Goal: Information Seeking & Learning: Learn about a topic

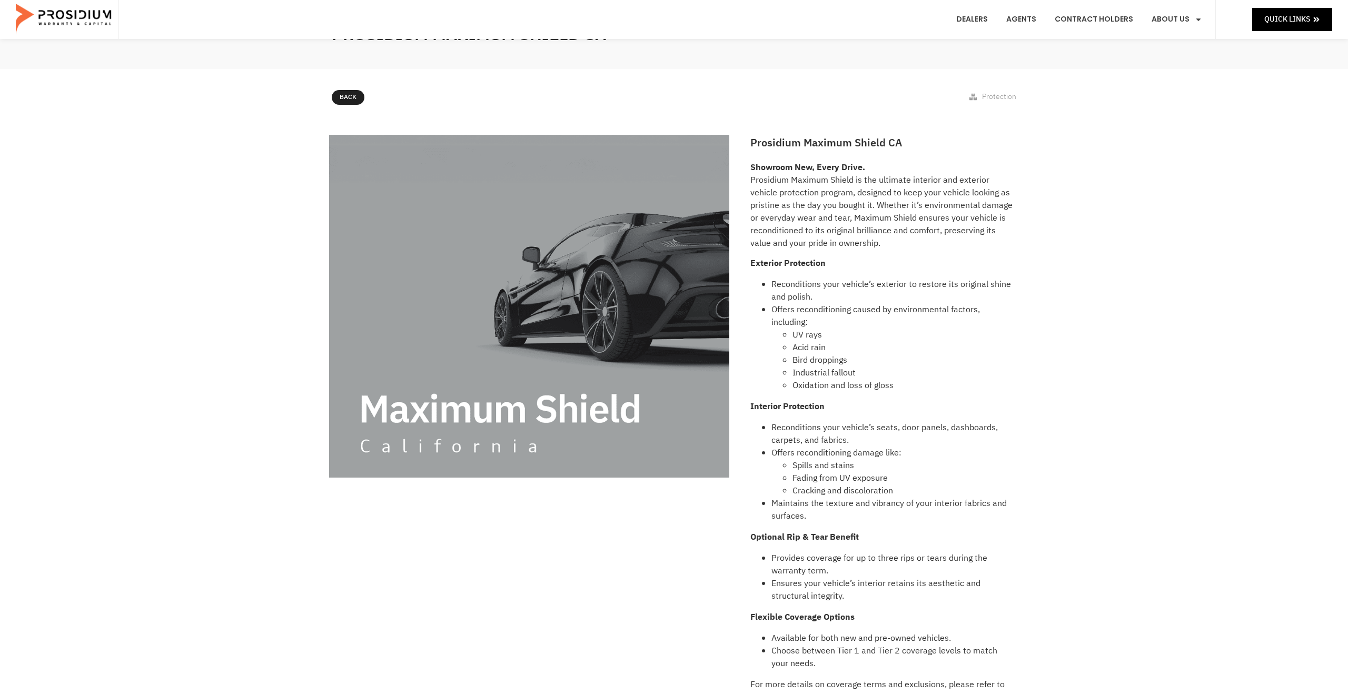
scroll to position [36, 0]
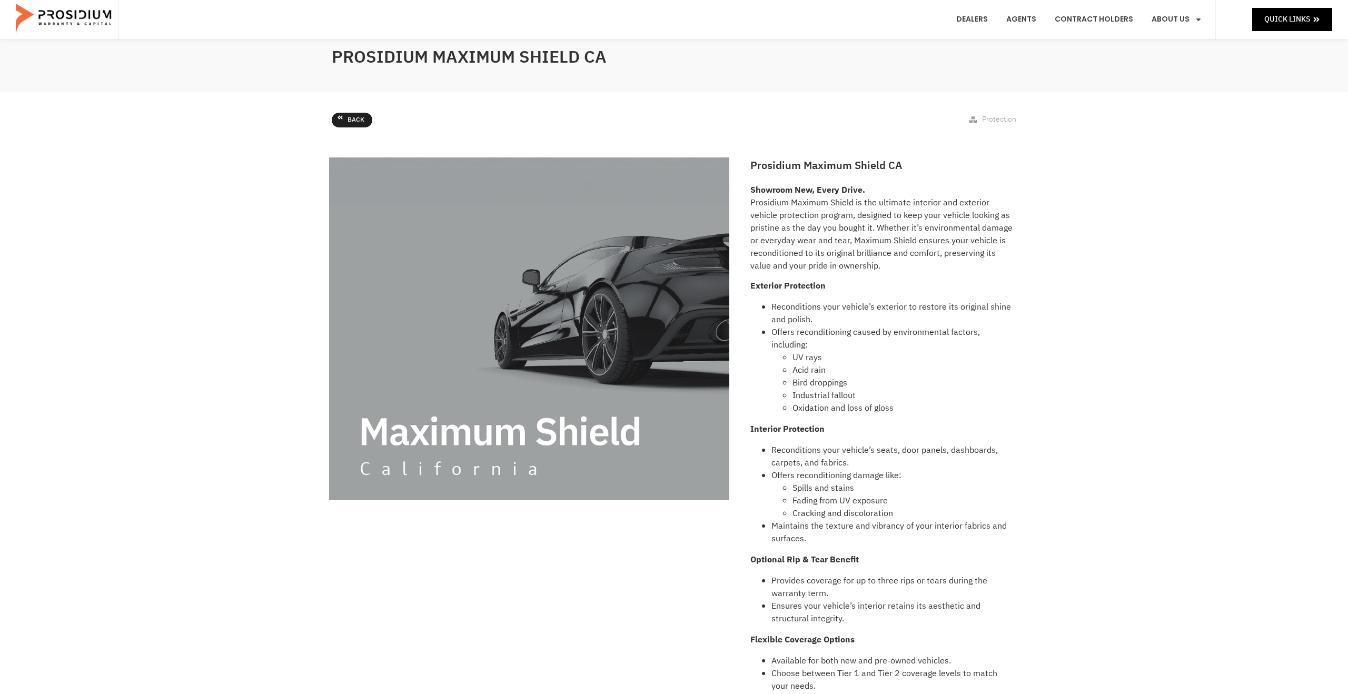
click at [359, 117] on span "Back" at bounding box center [356, 120] width 17 height 12
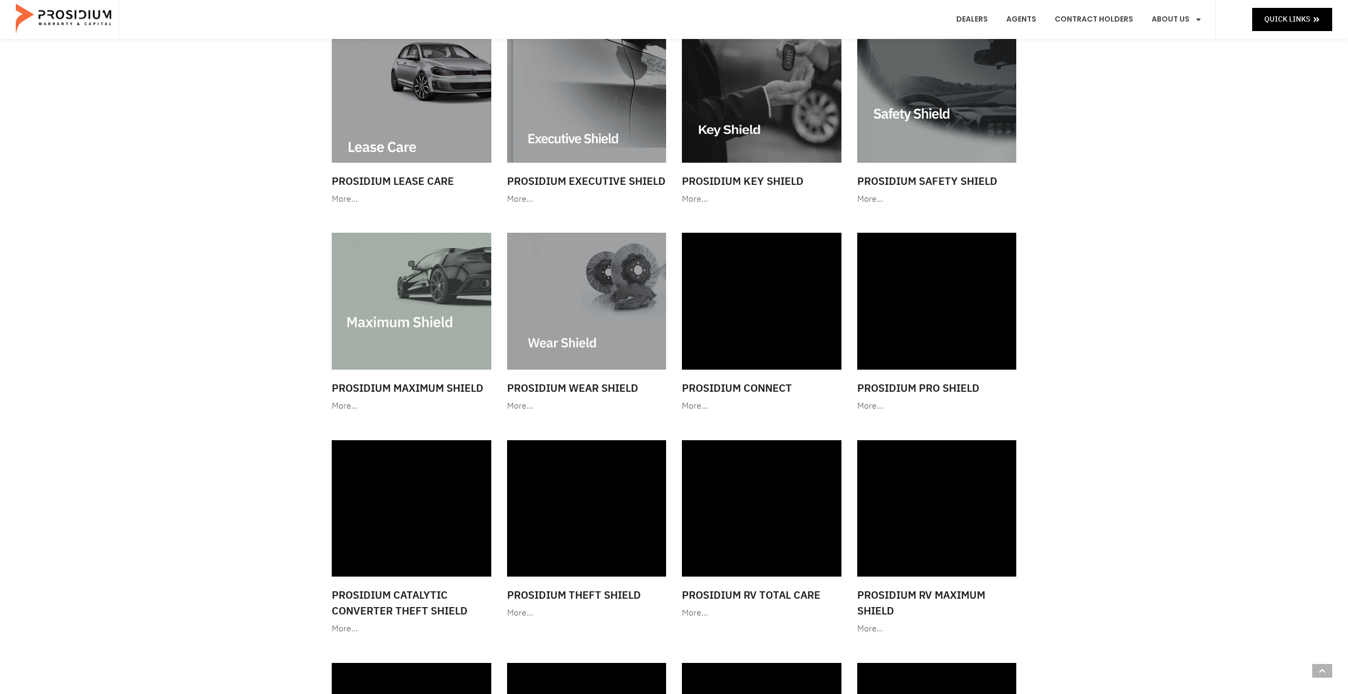
scroll to position [821, 0]
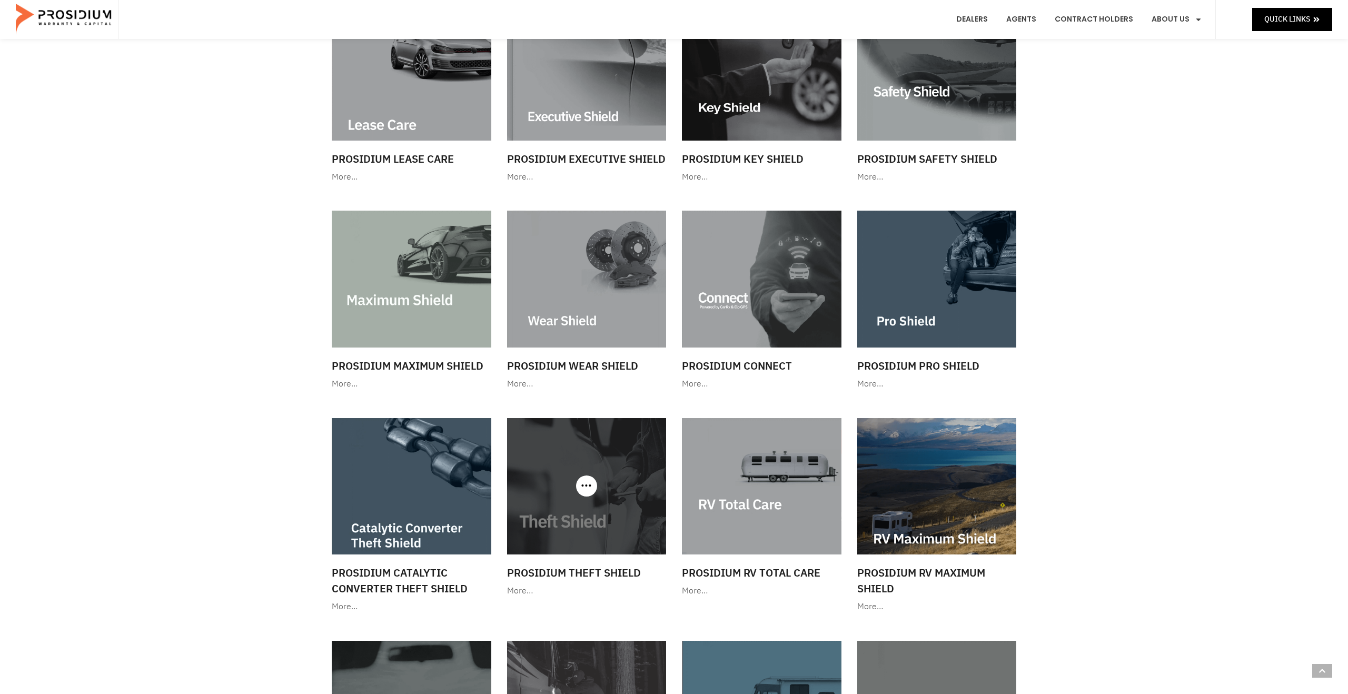
click at [632, 481] on img at bounding box center [587, 486] width 160 height 136
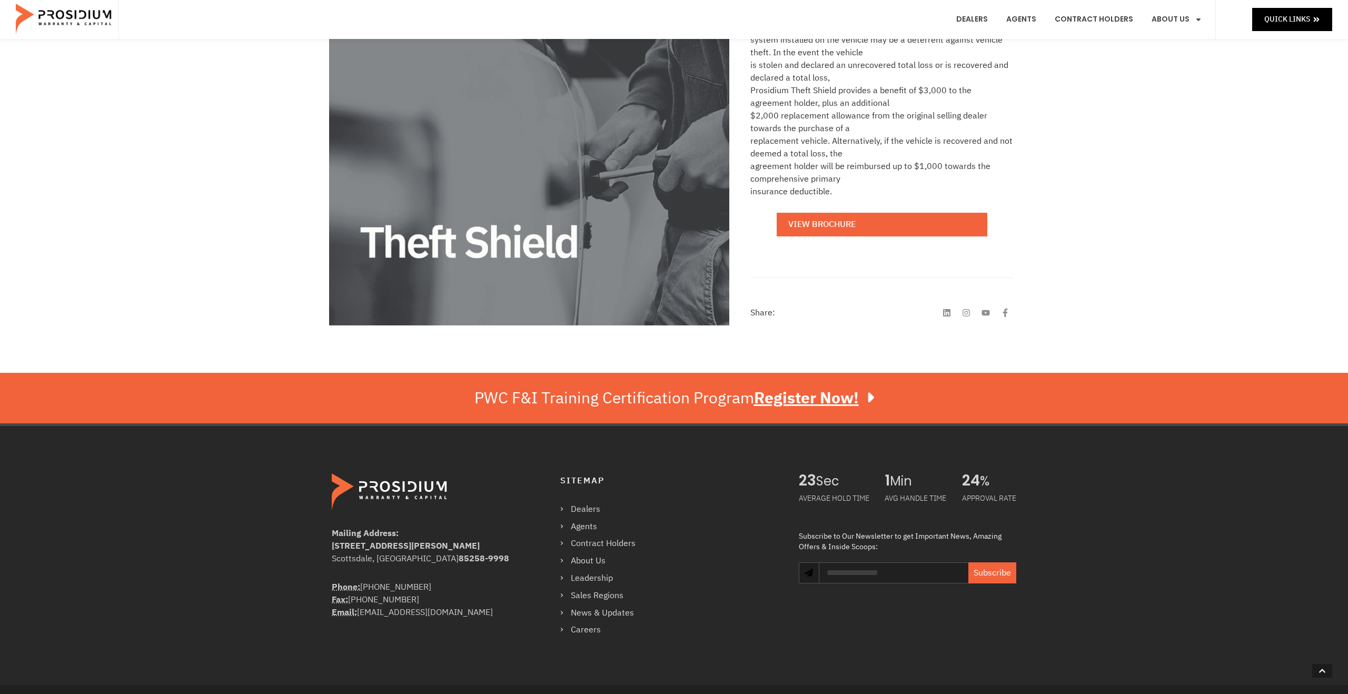
scroll to position [229, 0]
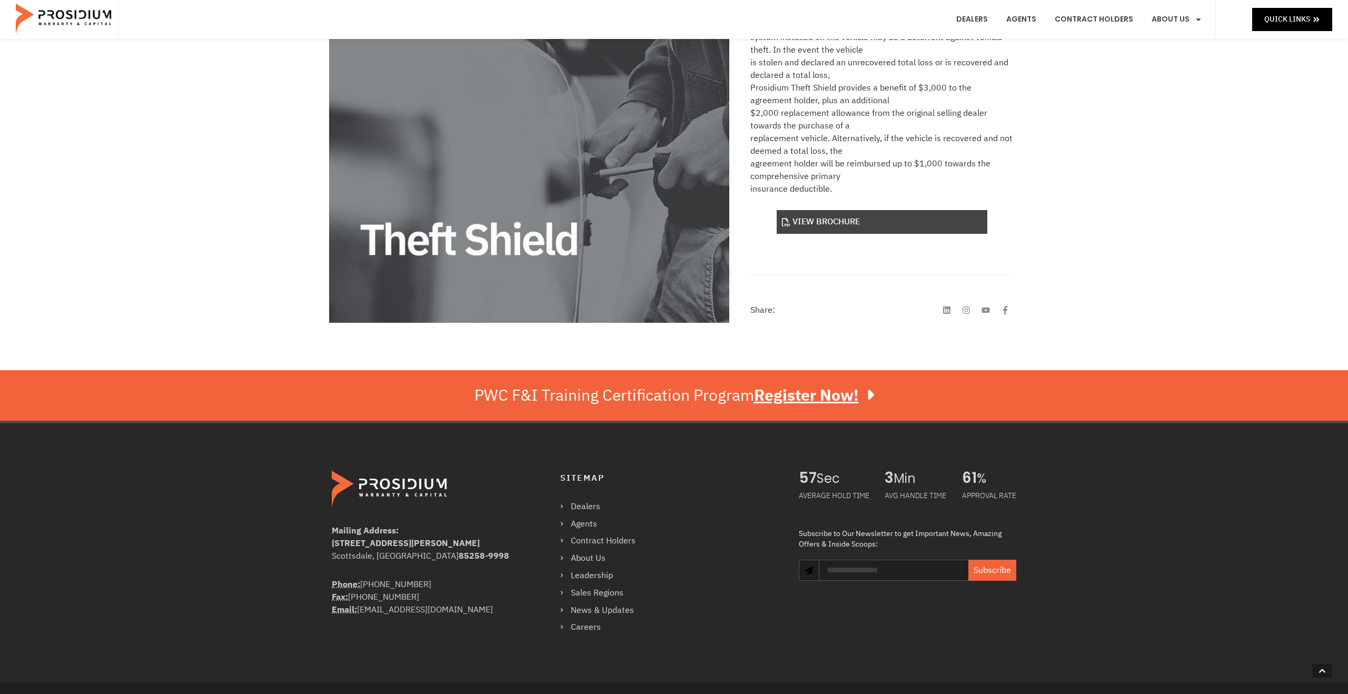
click at [863, 219] on link "View Brochure" at bounding box center [882, 222] width 211 height 24
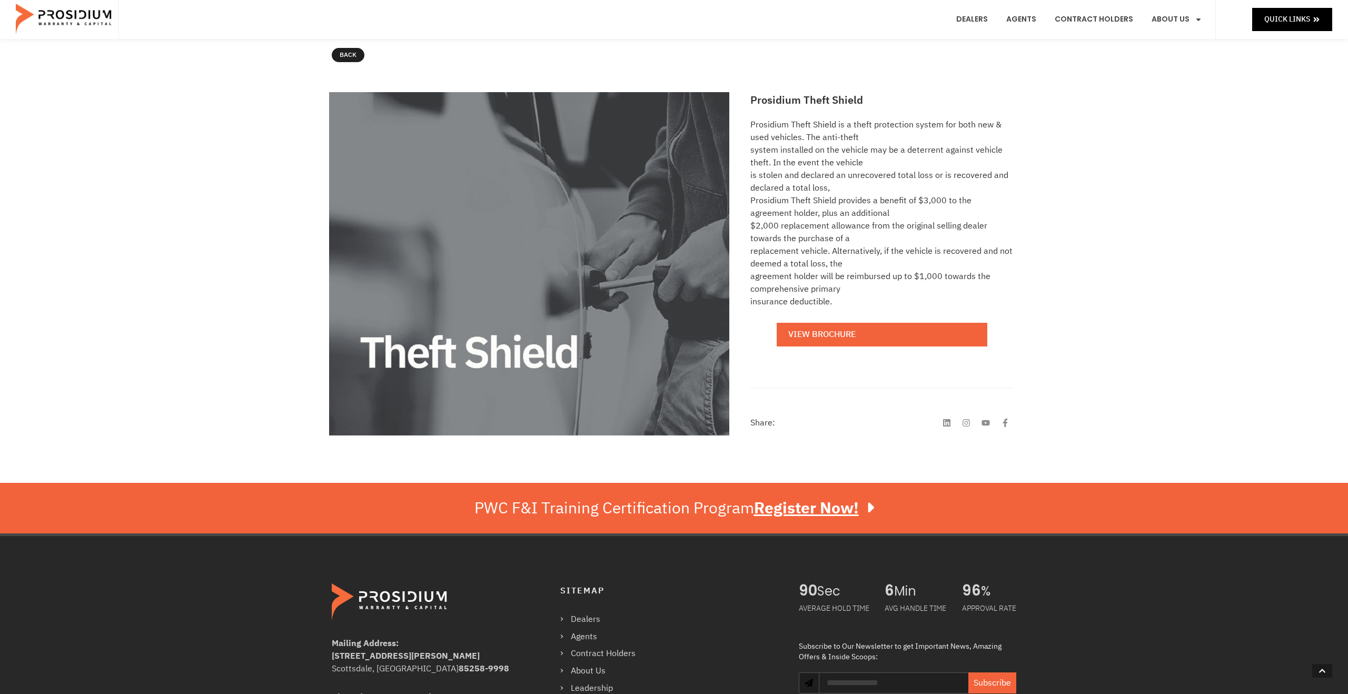
scroll to position [0, 0]
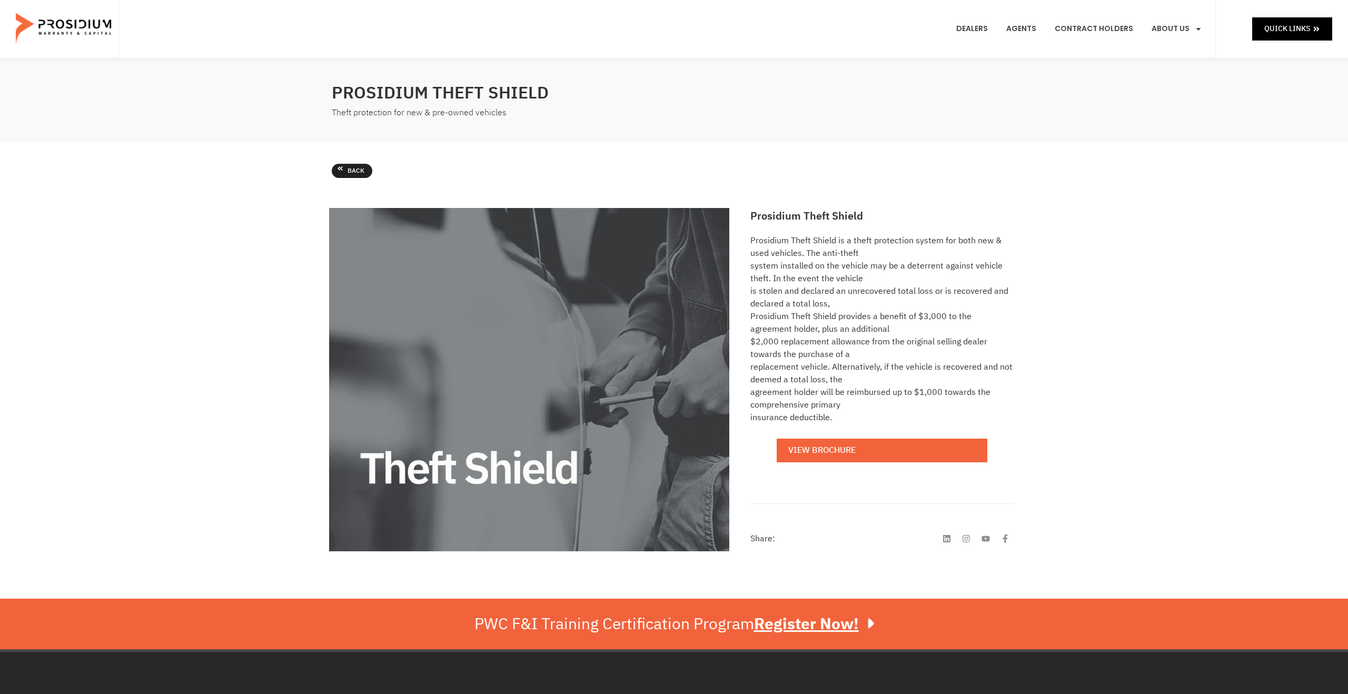
click at [352, 176] on span "Back" at bounding box center [356, 171] width 17 height 12
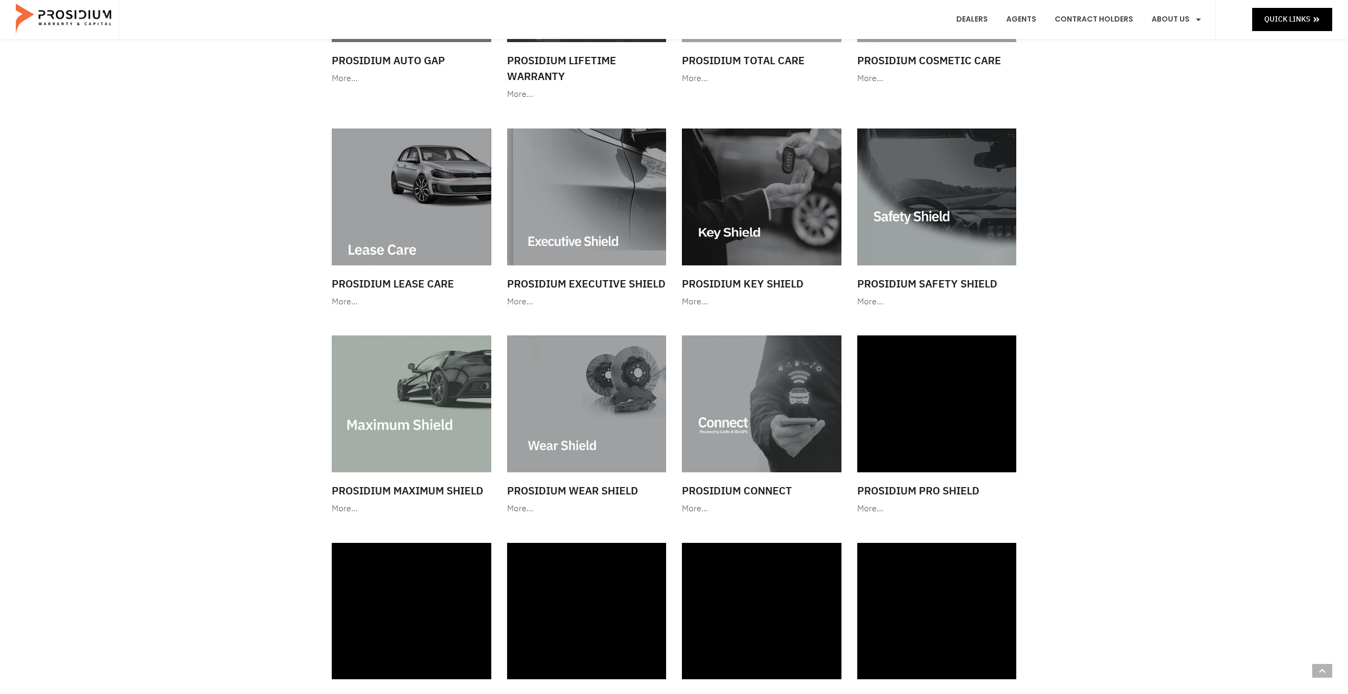
scroll to position [698, 0]
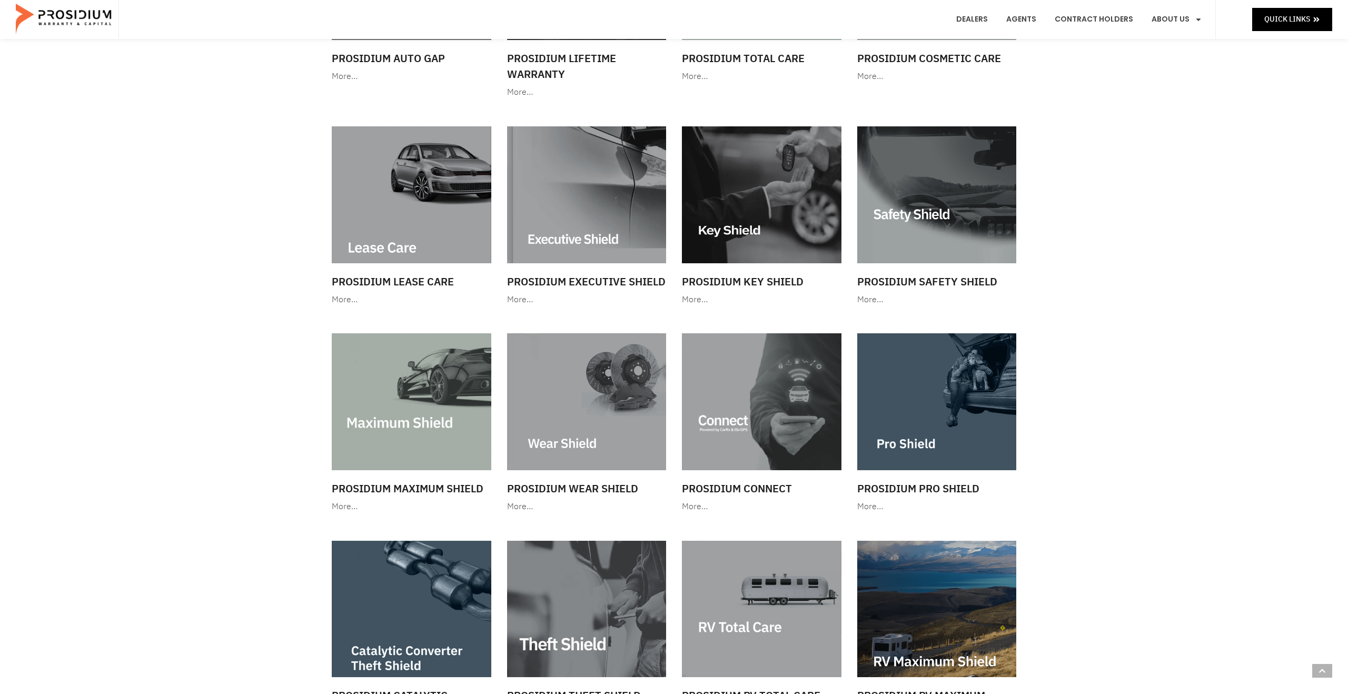
click at [657, 411] on img at bounding box center [587, 401] width 160 height 136
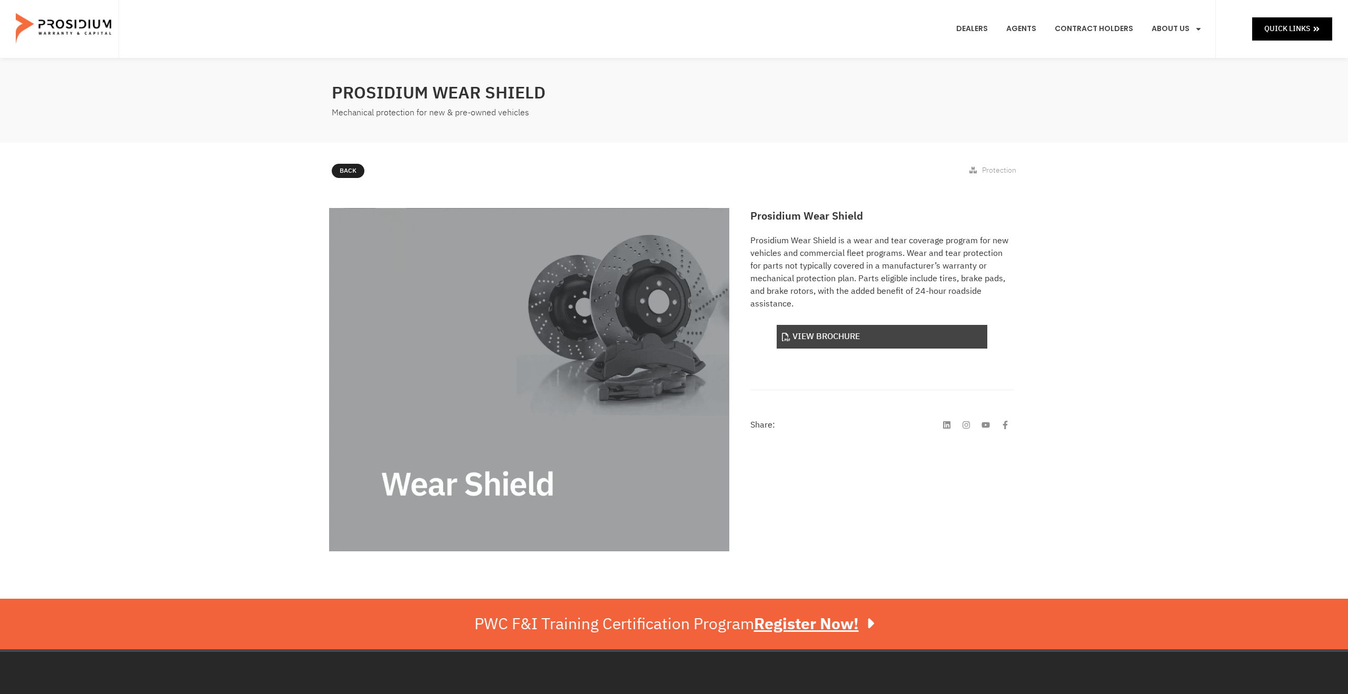
click at [843, 330] on link "View Brochure" at bounding box center [882, 337] width 211 height 24
click at [344, 167] on link "Back" at bounding box center [352, 171] width 41 height 15
